Goal: Check status: Check status

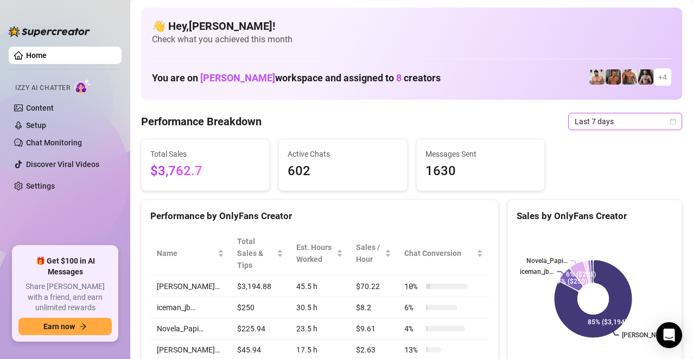
click at [667, 122] on div "Last 7 days" at bounding box center [626, 121] width 114 height 17
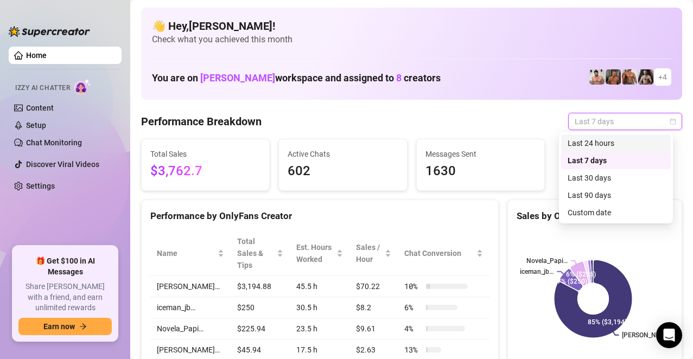
click at [611, 146] on div "Last 24 hours" at bounding box center [616, 143] width 97 height 12
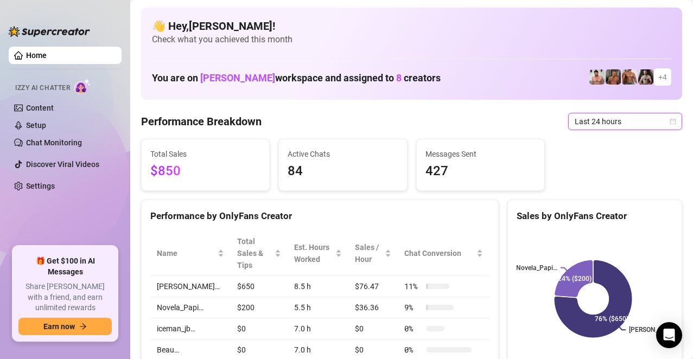
drag, startPoint x: 87, startPoint y: 299, endPoint x: 56, endPoint y: 87, distance: 213.4
click at [106, 291] on div "🎁 Get $100 in AI Messages Share [PERSON_NAME] with a friend, and earn unlimited…" at bounding box center [64, 294] width 93 height 84
click at [104, 225] on ul "Home Izzy AI Chatter Content Setup Chat Monitoring Discover Viral Videos Settin…" at bounding box center [65, 142] width 113 height 200
click at [657, 119] on span "Last 24 hours" at bounding box center [625, 121] width 101 height 16
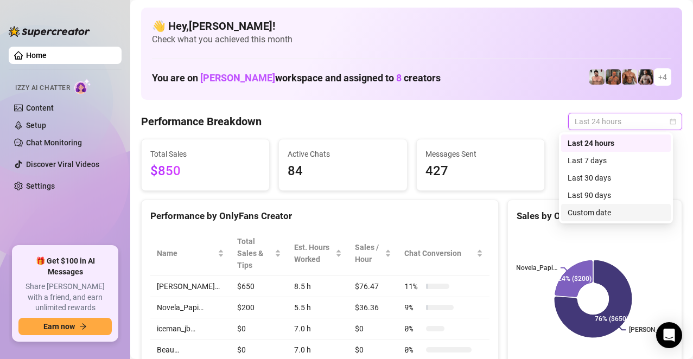
click at [586, 216] on div "Custom date" at bounding box center [616, 213] width 97 height 12
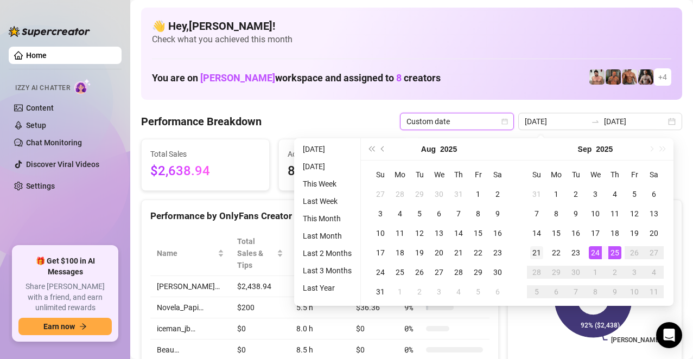
type input "[DATE]"
click at [539, 256] on div "21" at bounding box center [537, 253] width 13 height 13
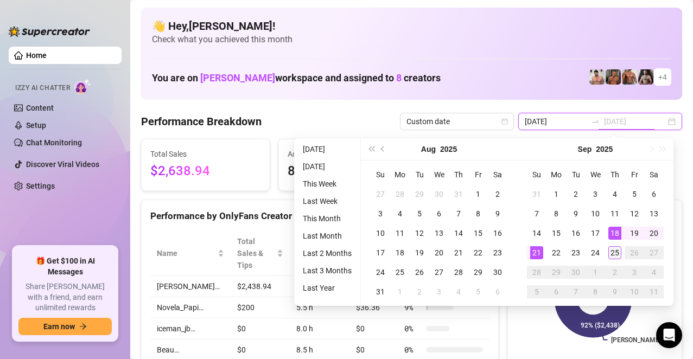
type input "[DATE]"
click at [610, 252] on div "25" at bounding box center [615, 253] width 13 height 13
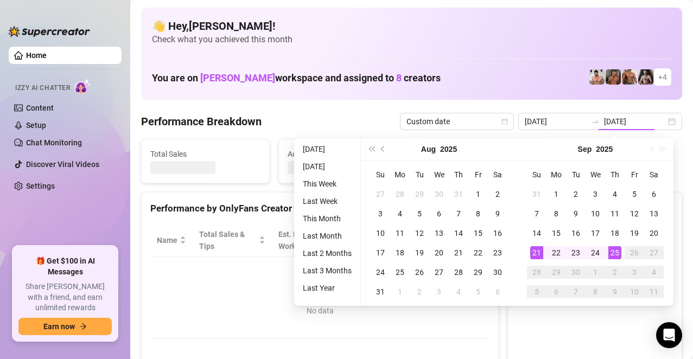
type input "[DATE]"
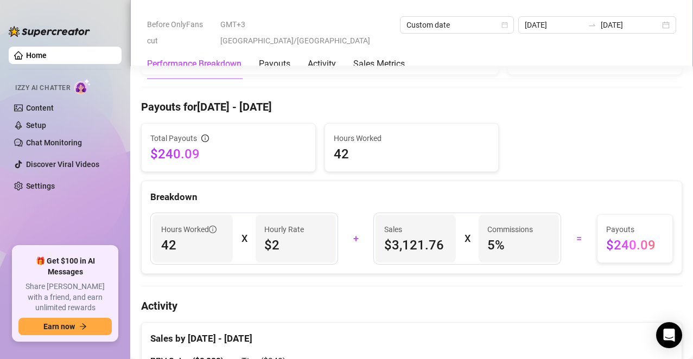
scroll to position [326, 0]
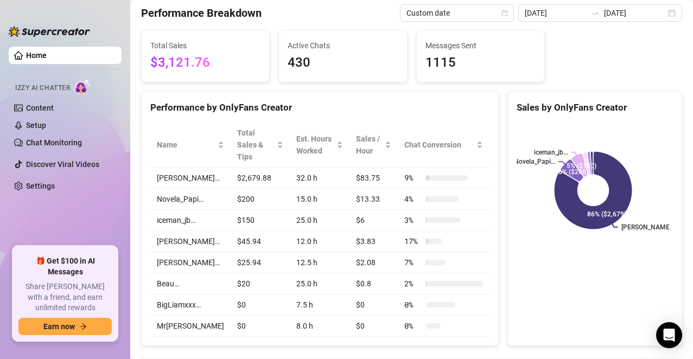
scroll to position [0, 0]
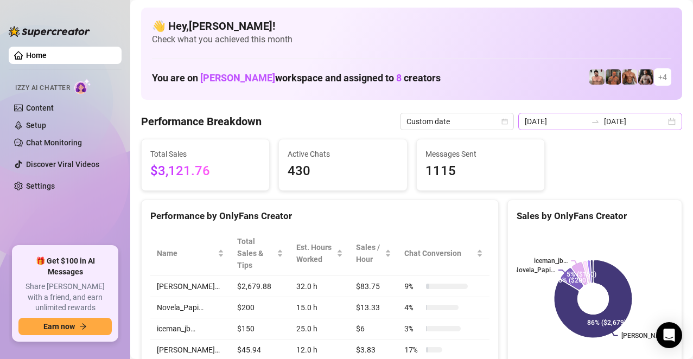
click at [659, 121] on div "[DATE] [DATE]" at bounding box center [601, 121] width 164 height 17
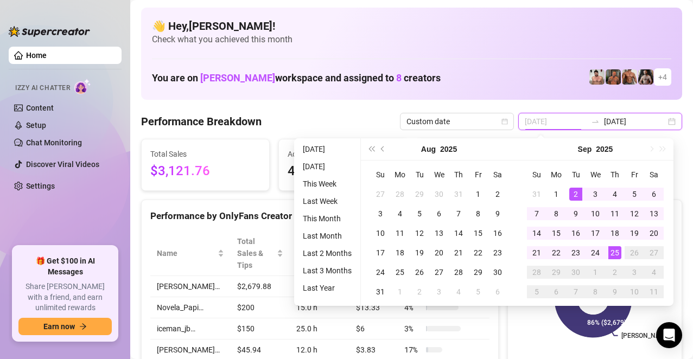
type input "[DATE]"
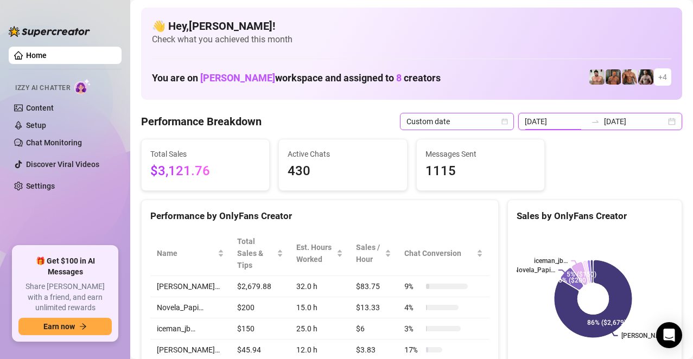
click at [508, 119] on icon "calendar" at bounding box center [505, 121] width 7 height 7
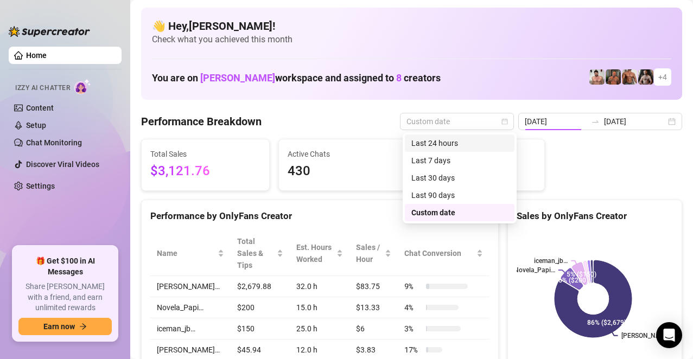
click at [467, 141] on div "Last 24 hours" at bounding box center [460, 143] width 97 height 12
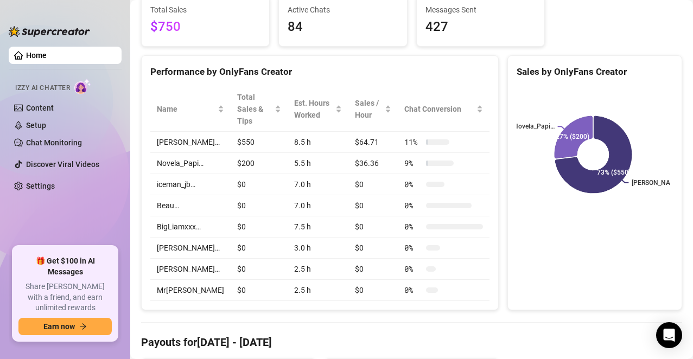
scroll to position [163, 0]
